Goal: Navigation & Orientation: Find specific page/section

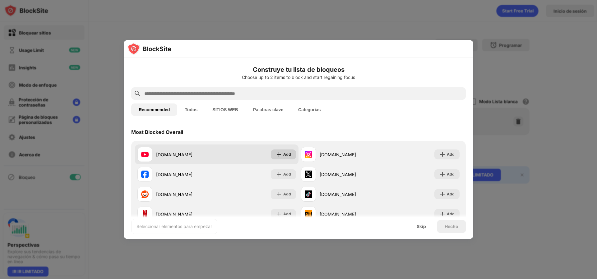
click at [279, 155] on img at bounding box center [279, 154] width 6 height 6
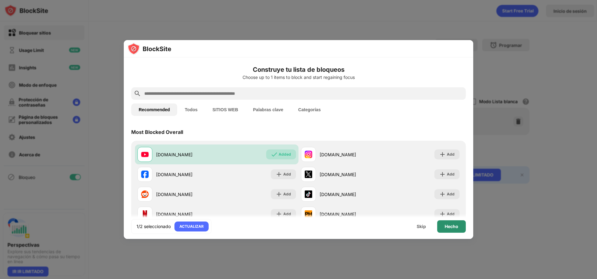
click at [444, 223] on div "Hecho" at bounding box center [451, 226] width 29 height 12
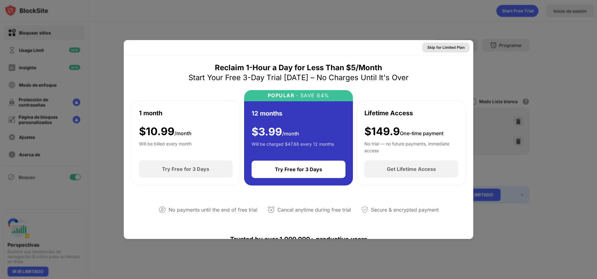
click at [444, 51] on div "Skip for Limited Plan" at bounding box center [445, 48] width 47 height 10
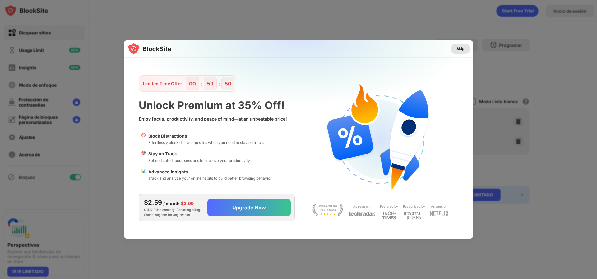
click at [457, 50] on div "Skip" at bounding box center [461, 49] width 8 height 6
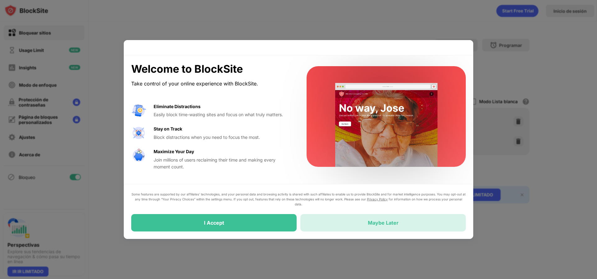
click at [388, 227] on div "Maybe Later" at bounding box center [382, 222] width 165 height 17
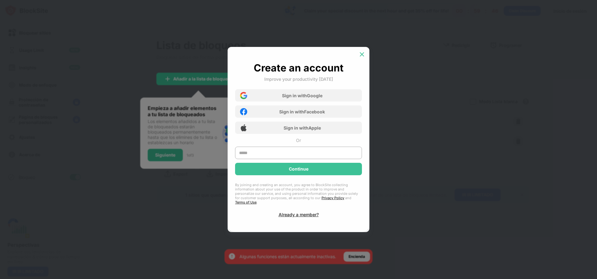
click at [361, 58] on img at bounding box center [362, 54] width 6 height 6
